Goal: Information Seeking & Learning: Learn about a topic

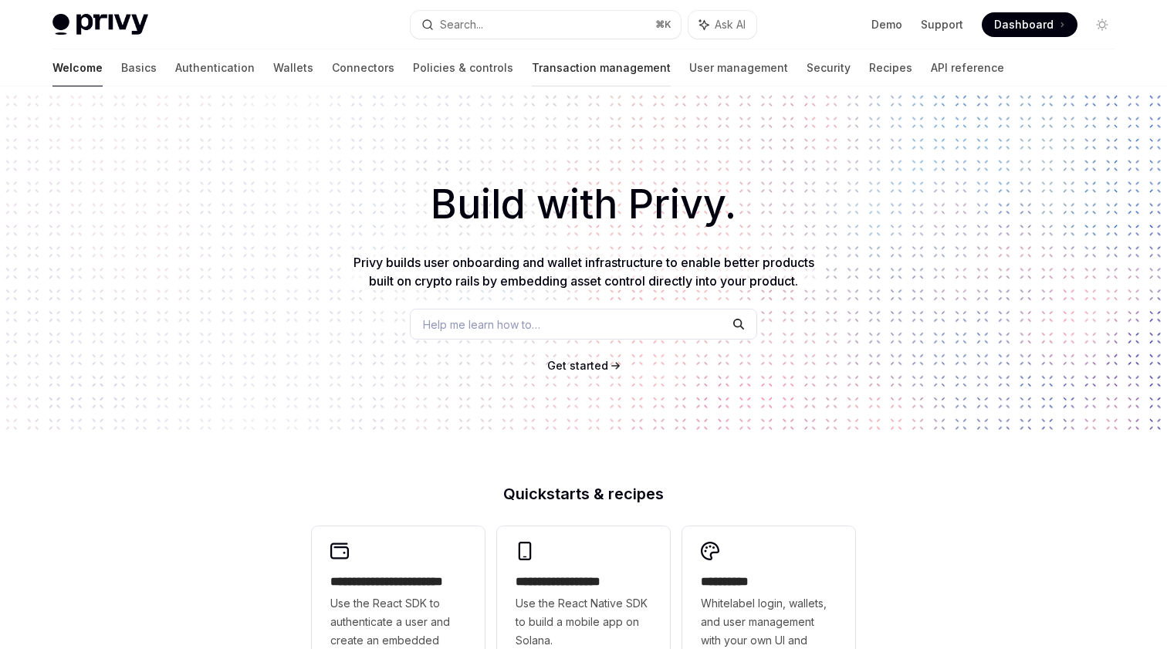
click at [559, 69] on link "Transaction management" at bounding box center [601, 67] width 139 height 37
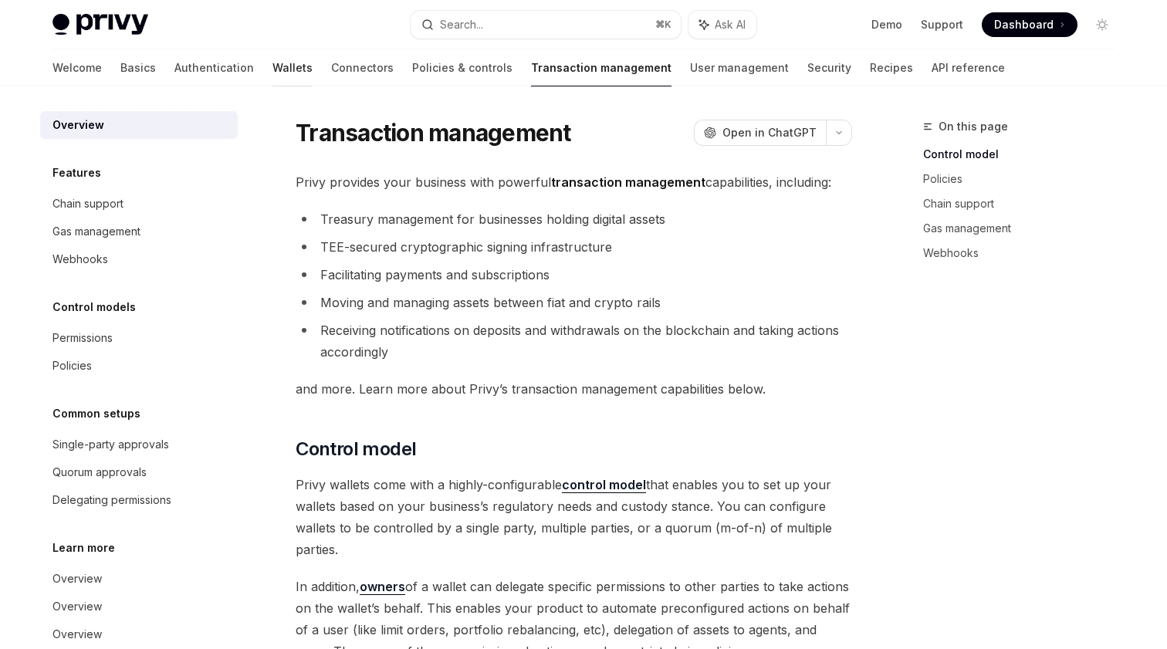
click at [272, 74] on link "Wallets" at bounding box center [292, 67] width 40 height 37
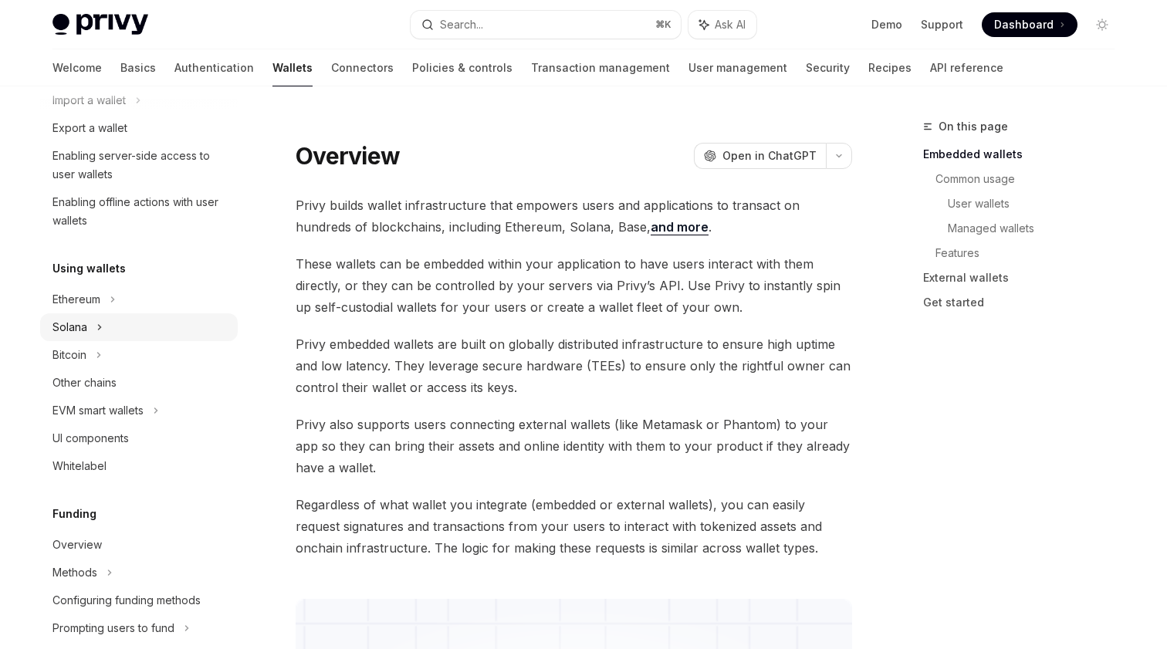
scroll to position [242, 0]
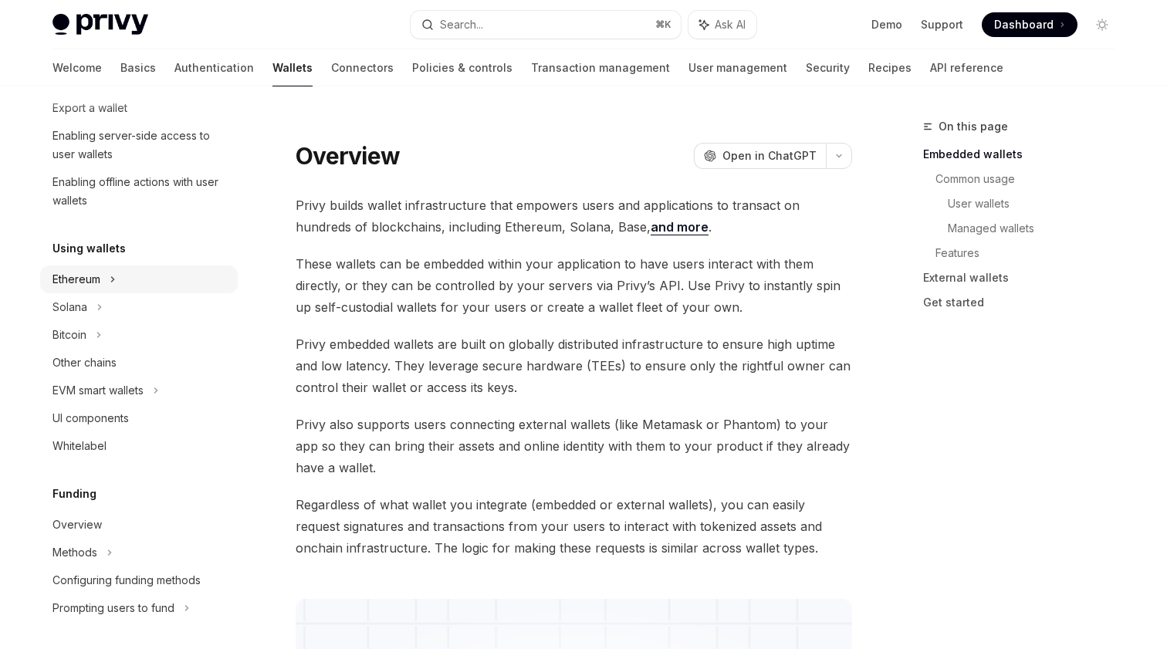
click at [115, 277] on icon at bounding box center [113, 279] width 6 height 19
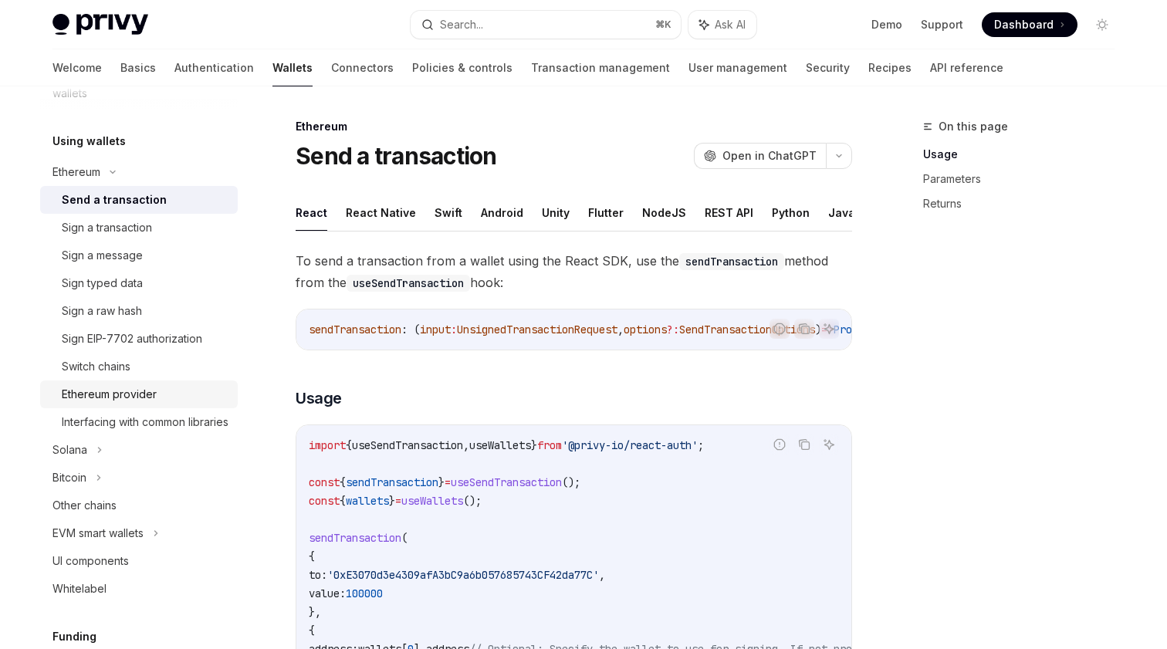
scroll to position [373, 0]
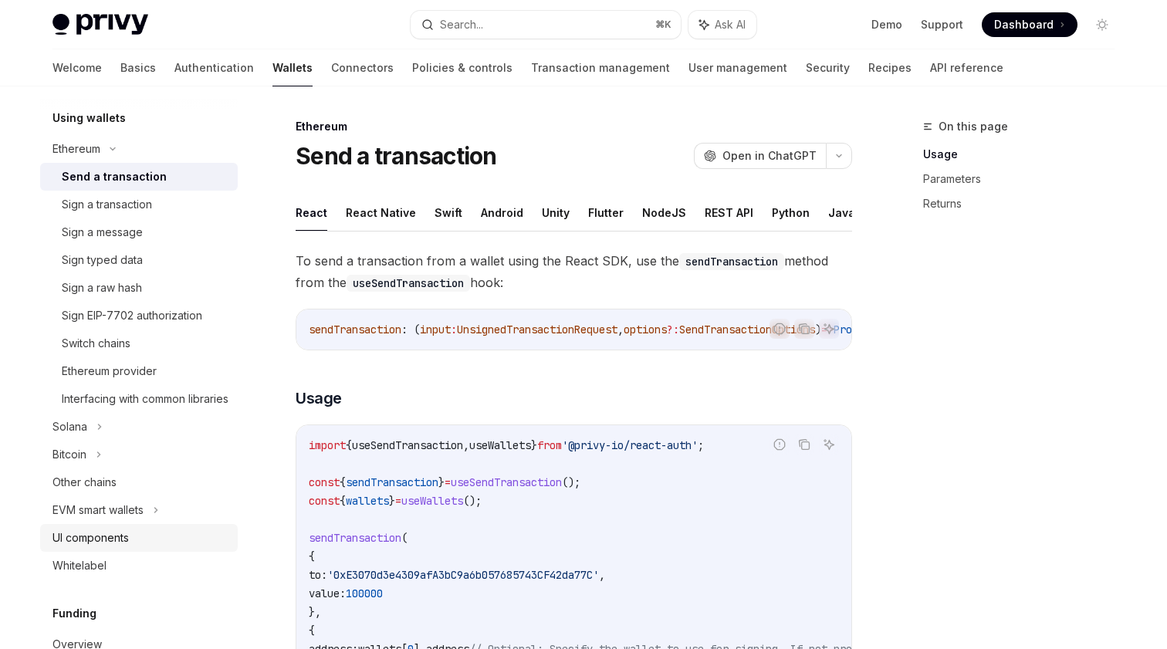
click at [100, 547] on div "UI components" at bounding box center [90, 537] width 76 height 19
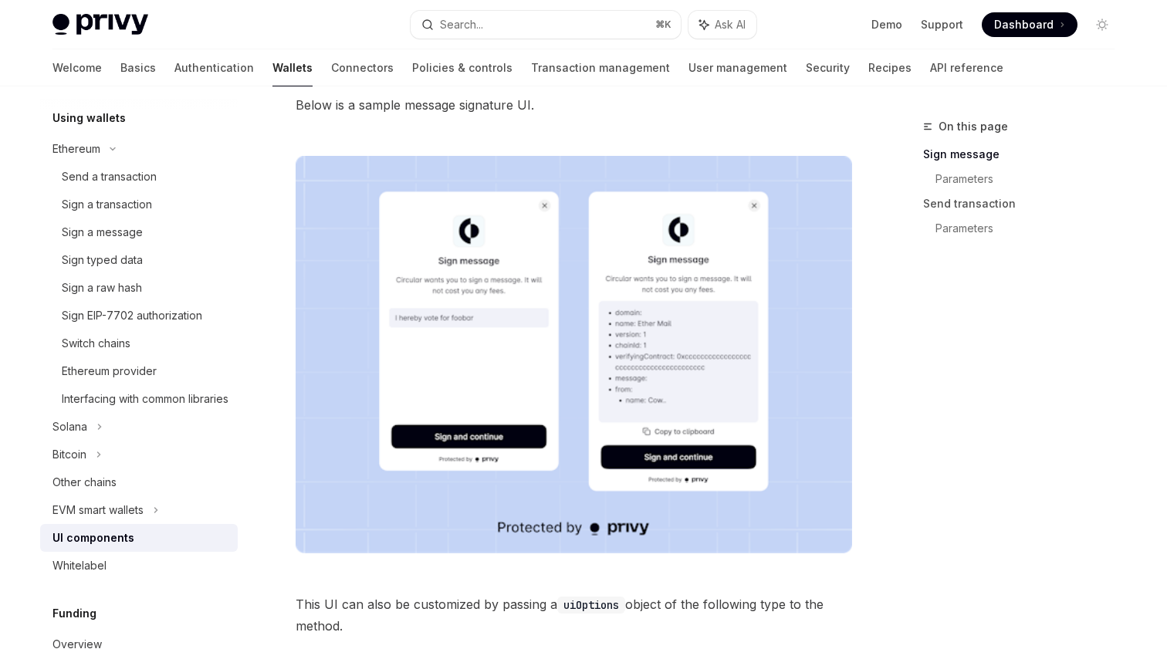
scroll to position [368, 0]
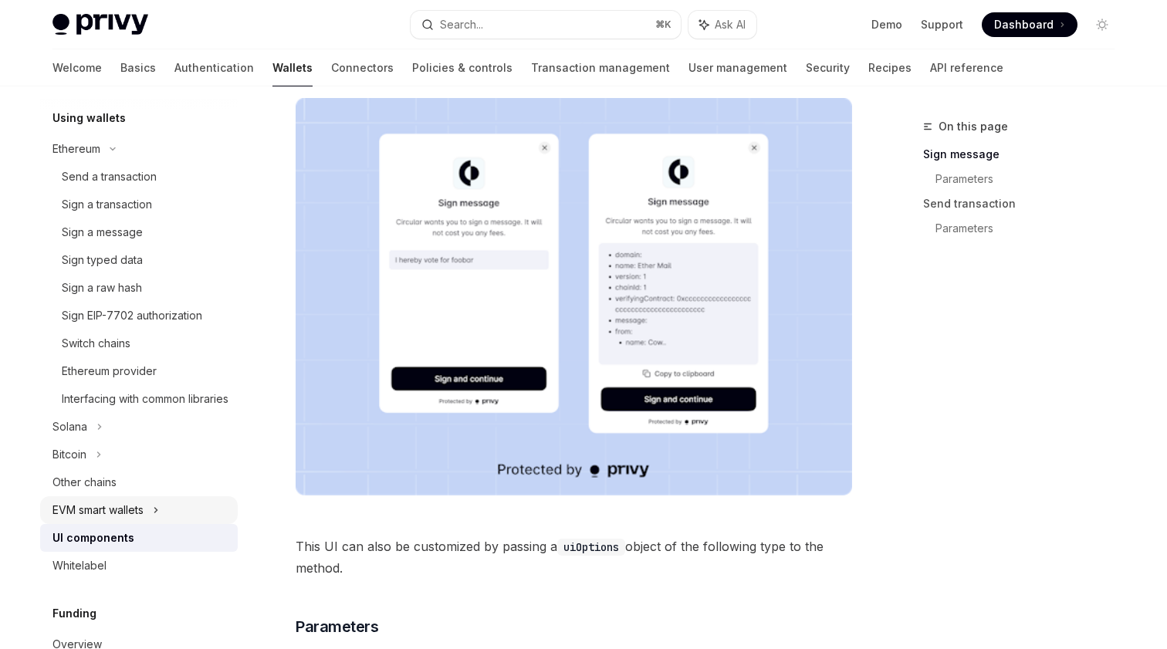
click at [167, 524] on div "EVM smart wallets" at bounding box center [139, 510] width 198 height 28
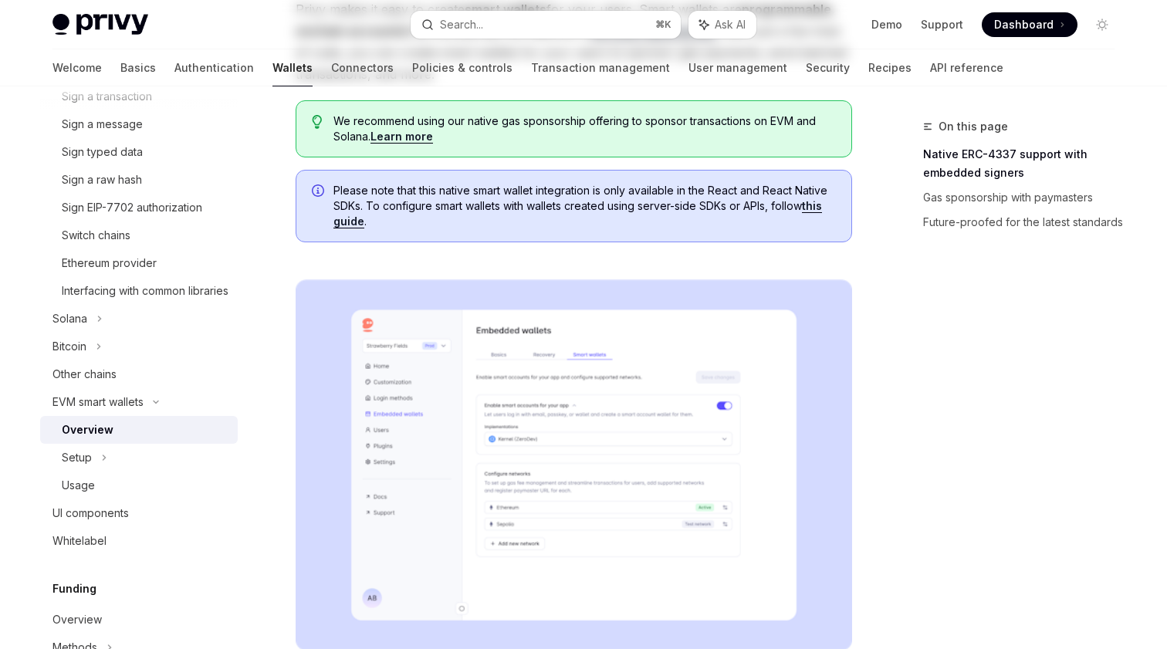
scroll to position [472, 0]
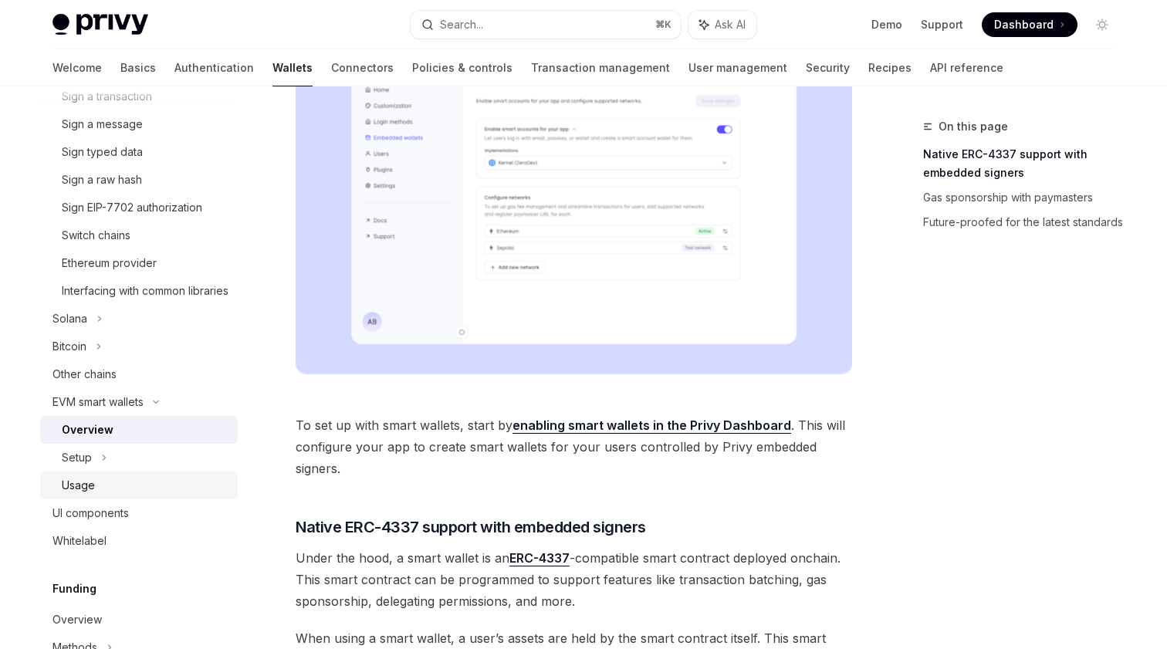
click at [85, 495] on div "Usage" at bounding box center [78, 485] width 33 height 19
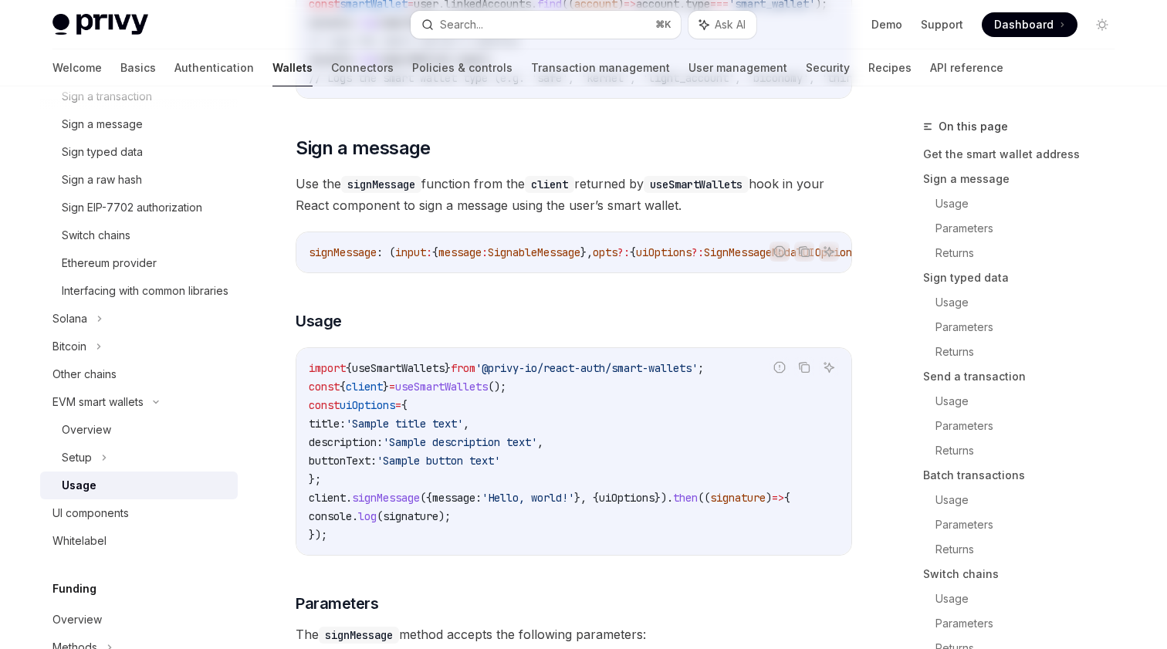
type textarea "*"
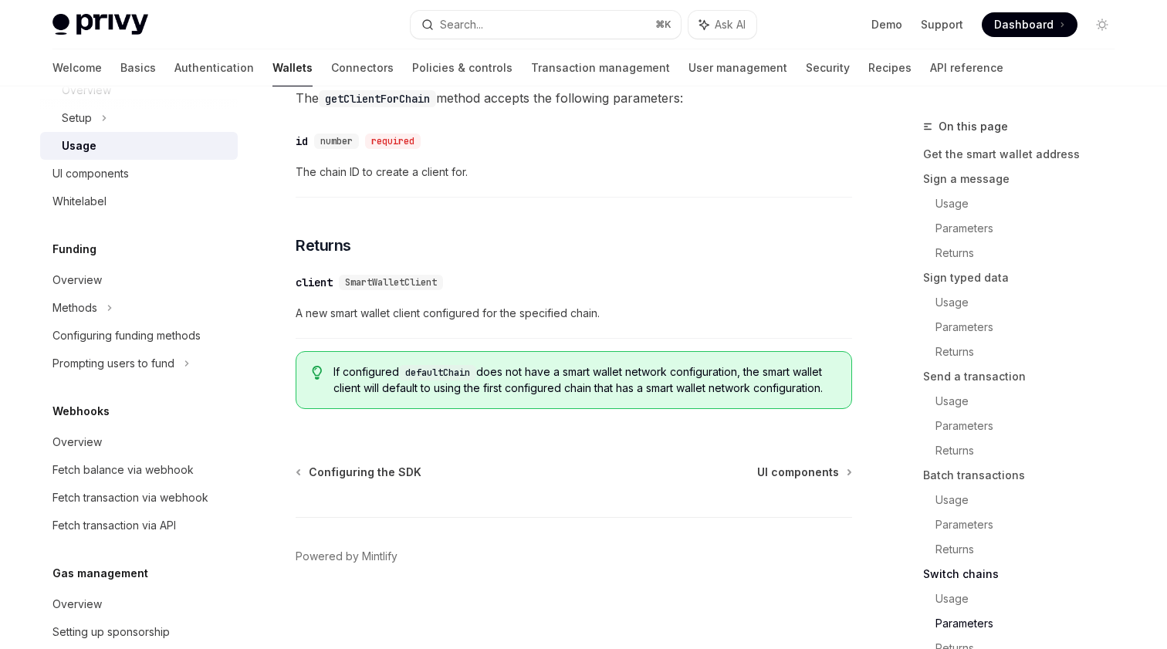
scroll to position [1051, 0]
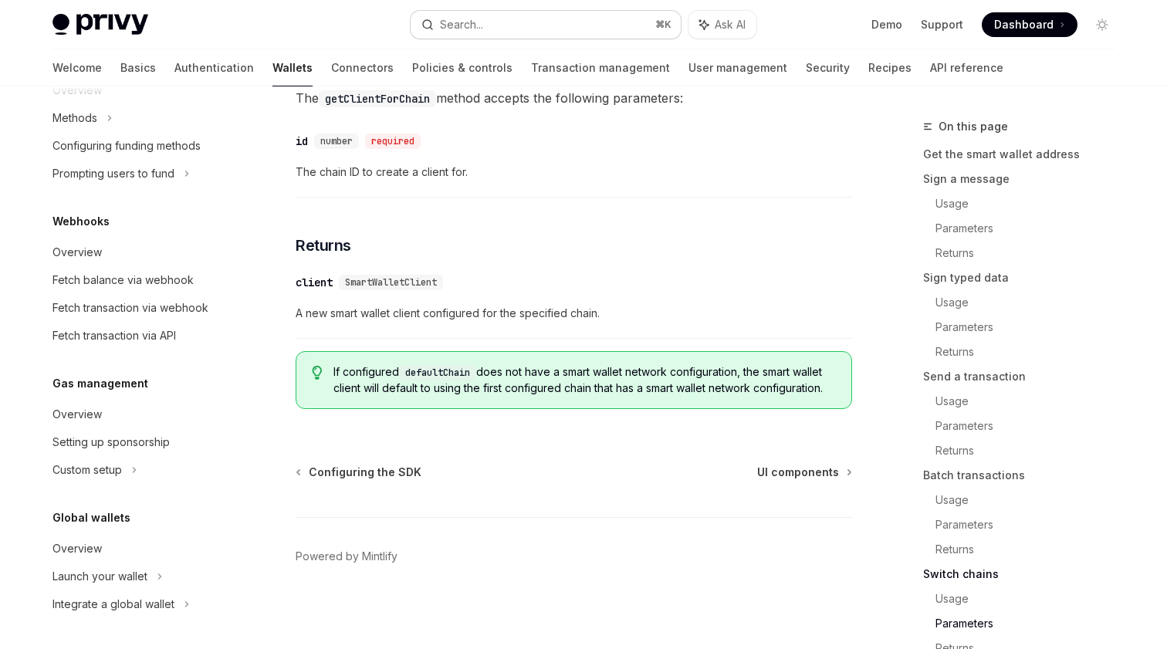
click at [462, 12] on button "Search... ⌘ K" at bounding box center [545, 25] width 270 height 28
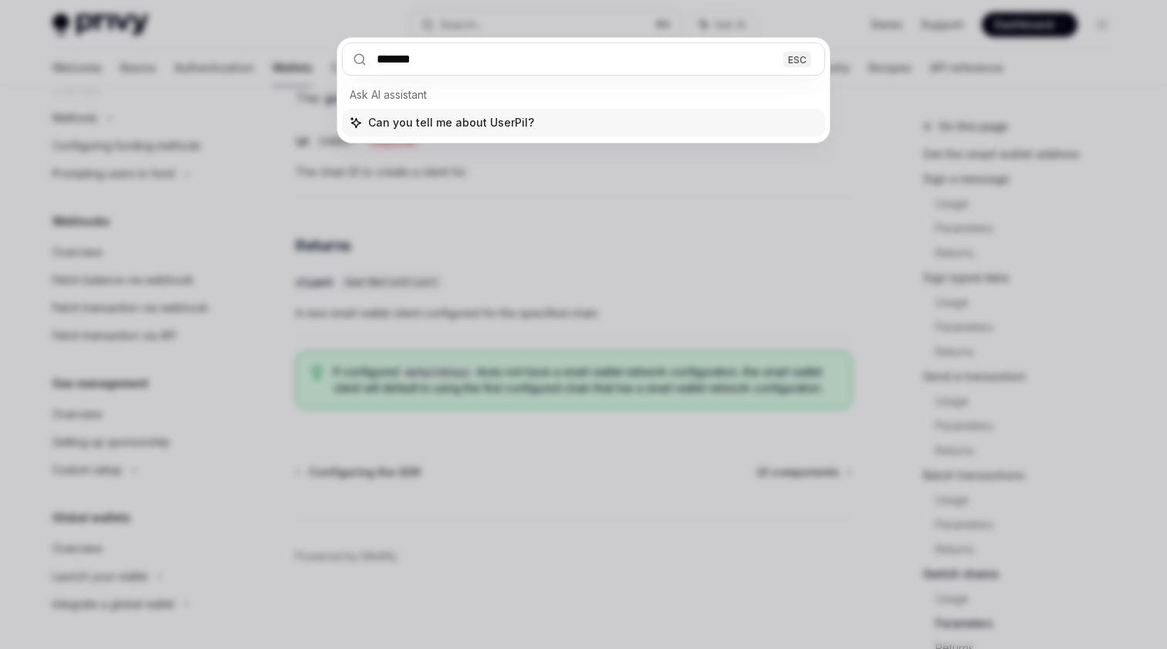
type input "********"
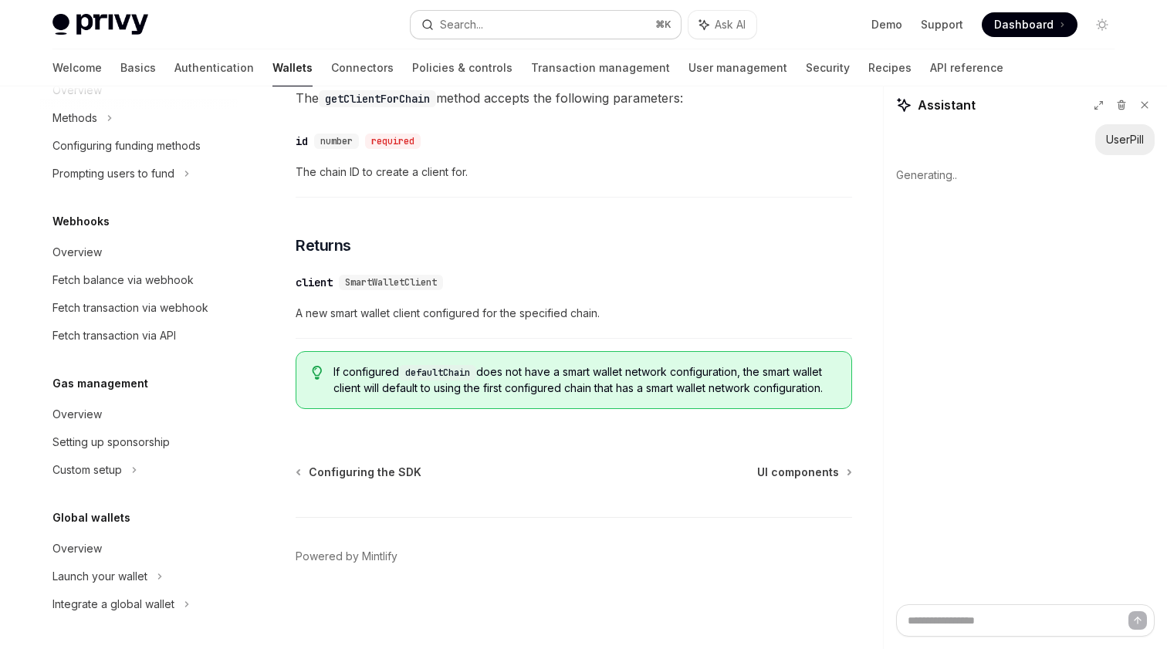
type textarea "*"
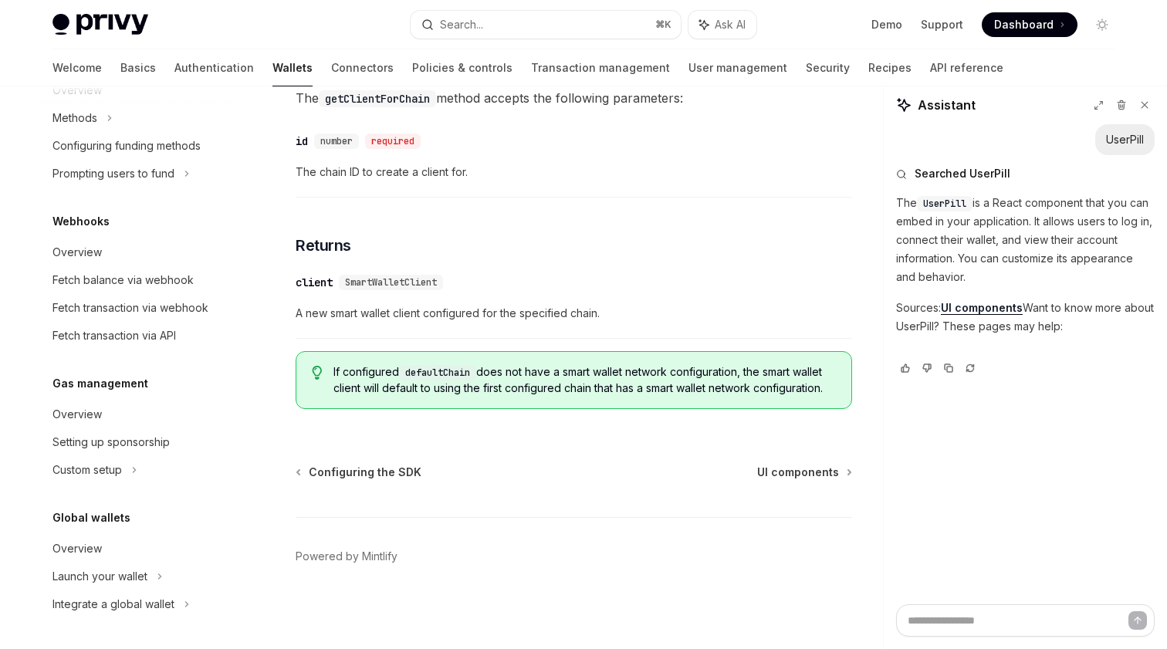
type textarea "*"
drag, startPoint x: 980, startPoint y: 274, endPoint x: 925, endPoint y: 238, distance: 65.3
click at [925, 238] on p "The UserPill is a React component that you can embed in your application. It al…" at bounding box center [1025, 240] width 258 height 93
drag, startPoint x: 929, startPoint y: 241, endPoint x: 976, endPoint y: 275, distance: 58.0
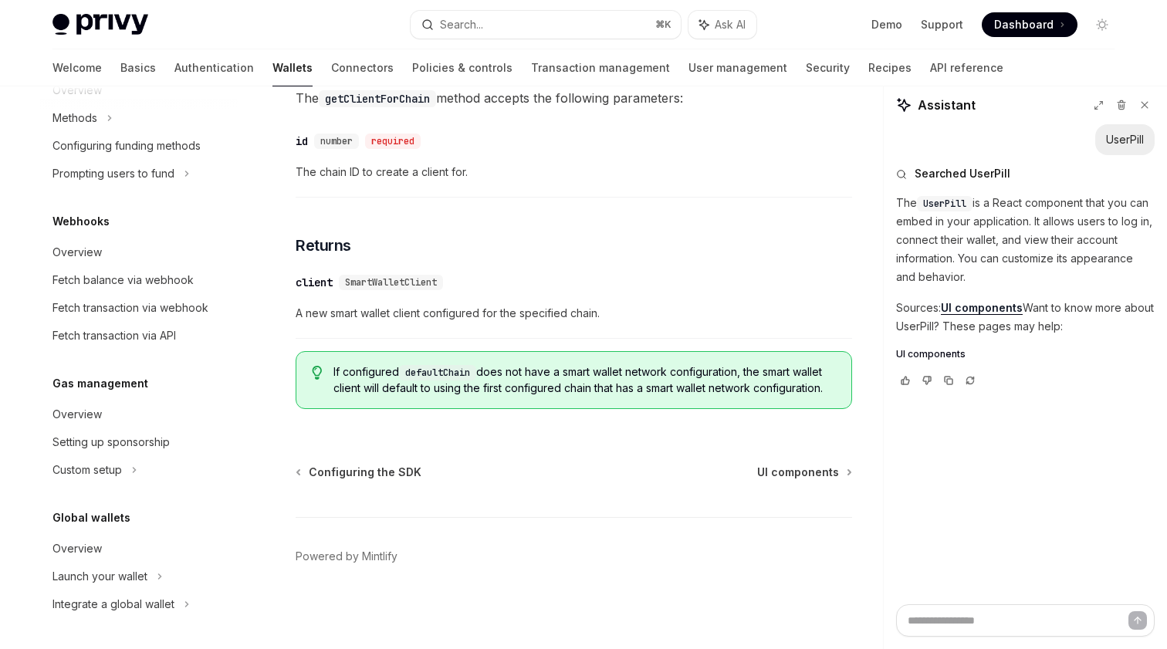
click at [976, 275] on p "The UserPill is a React component that you can embed in your application. It al…" at bounding box center [1025, 240] width 258 height 93
click at [956, 315] on link "UI components" at bounding box center [981, 308] width 82 height 14
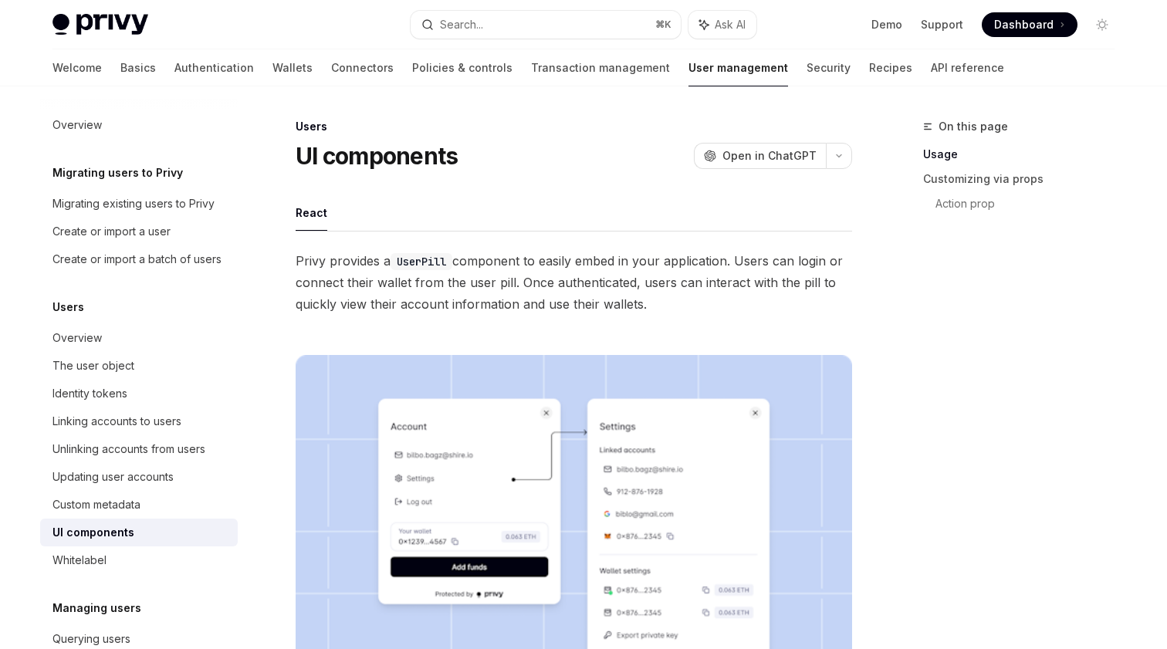
click at [433, 260] on code "UserPill" at bounding box center [421, 261] width 62 height 17
copy code "UserPill"
click at [498, 313] on span "Privy provides a UserPill component to easily embed in your application. Users …" at bounding box center [573, 282] width 556 height 65
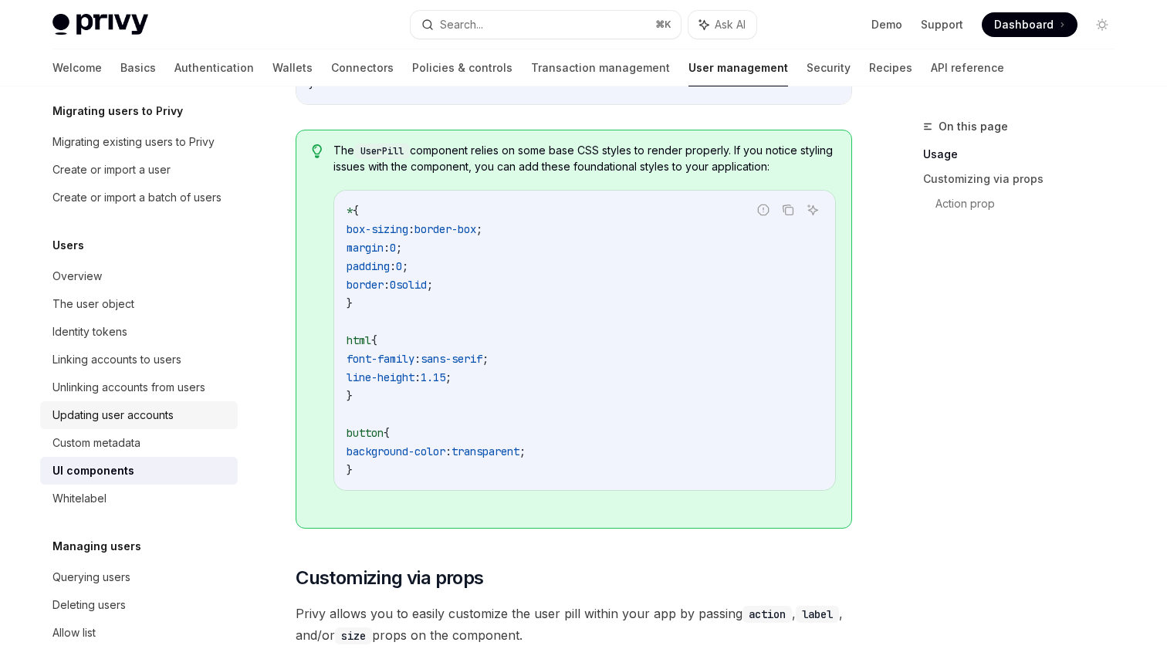
scroll to position [154, 0]
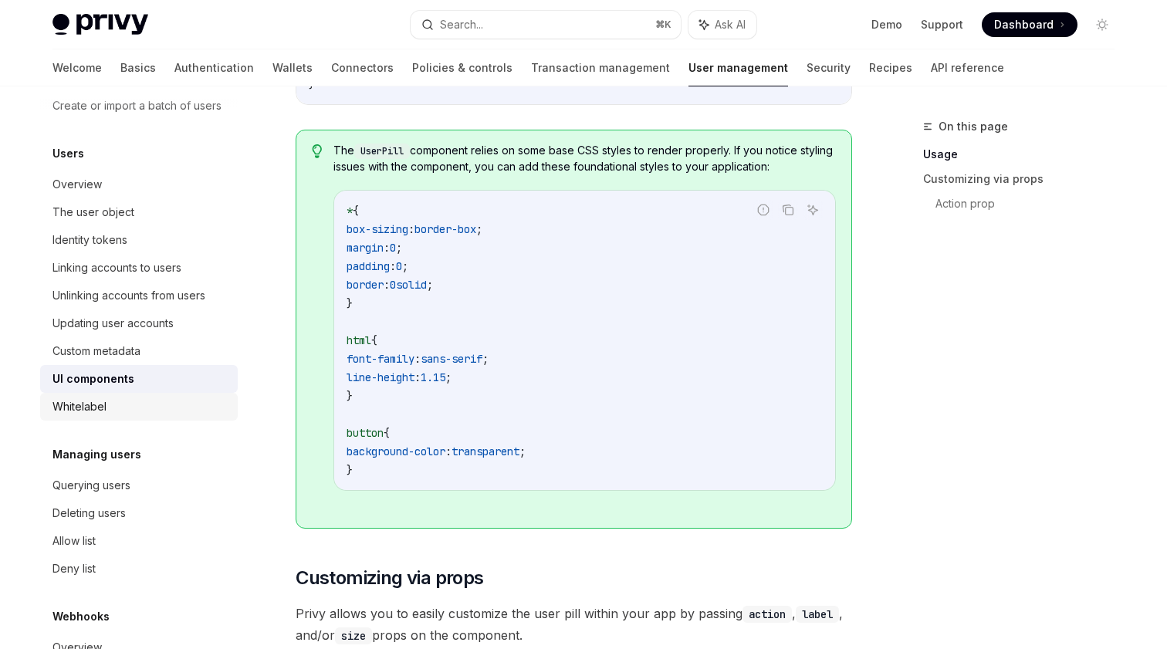
click at [115, 405] on div "Whitelabel" at bounding box center [140, 406] width 176 height 19
type textarea "*"
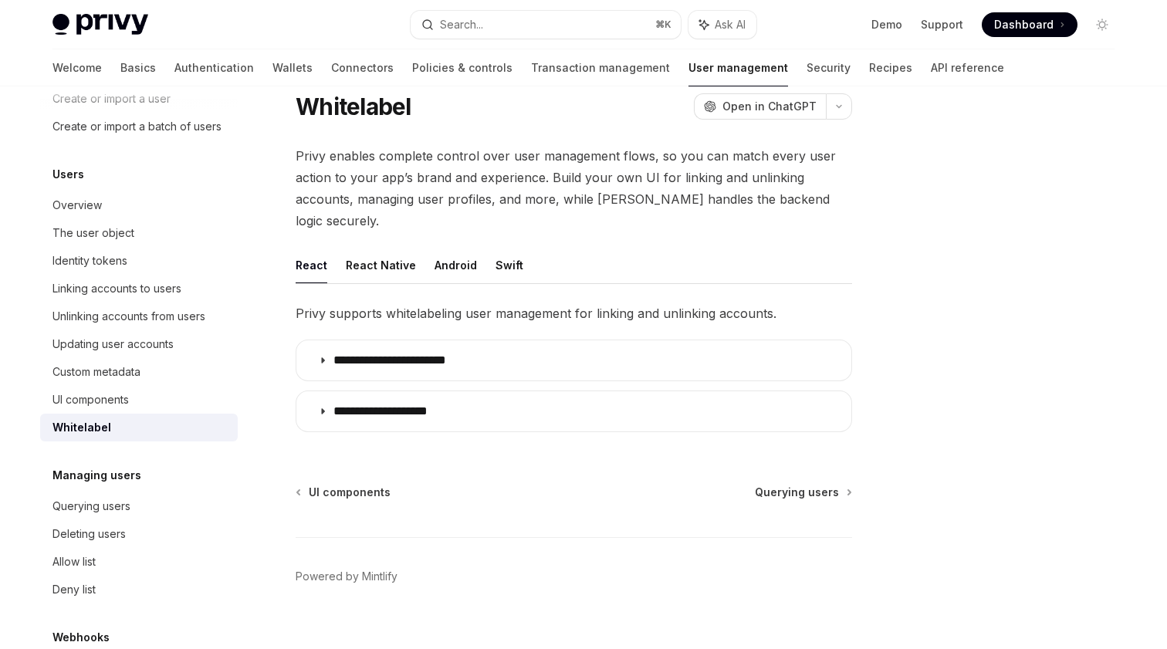
scroll to position [100, 0]
